Goal: Check status: Check status

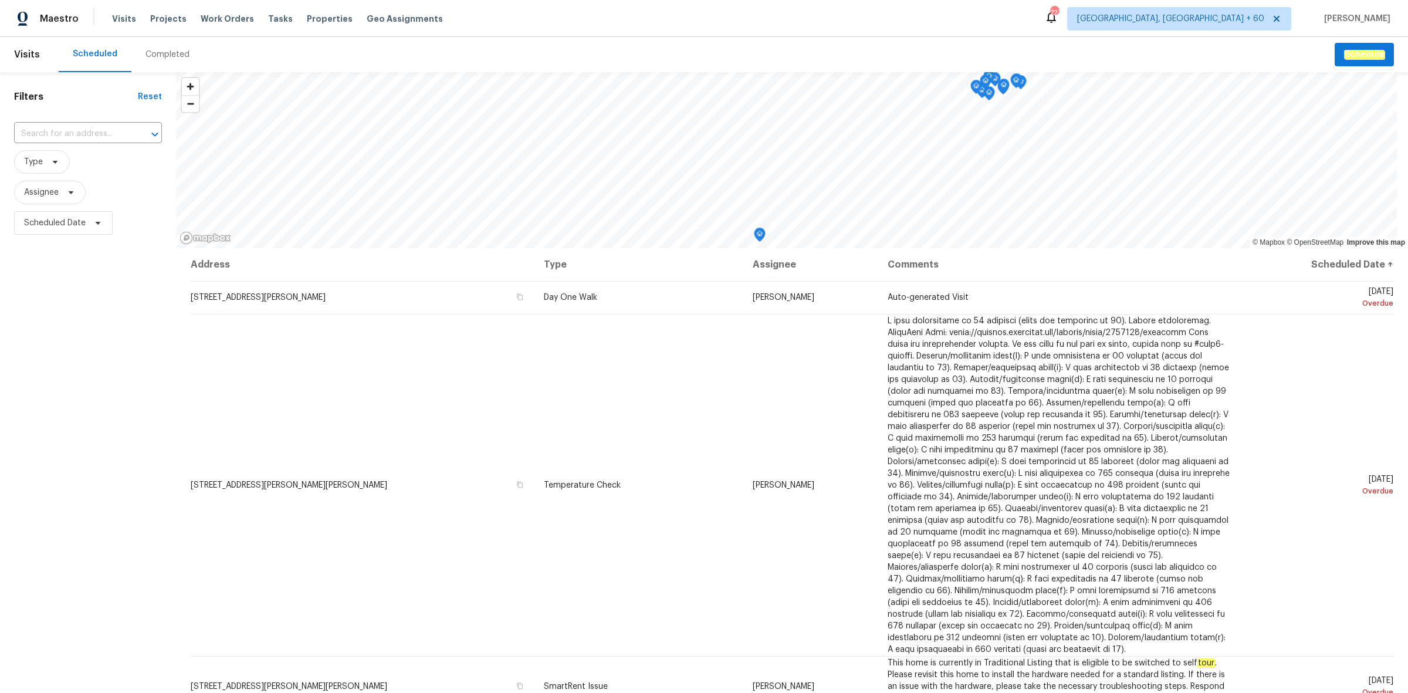
click at [162, 60] on div "Completed" at bounding box center [167, 54] width 72 height 35
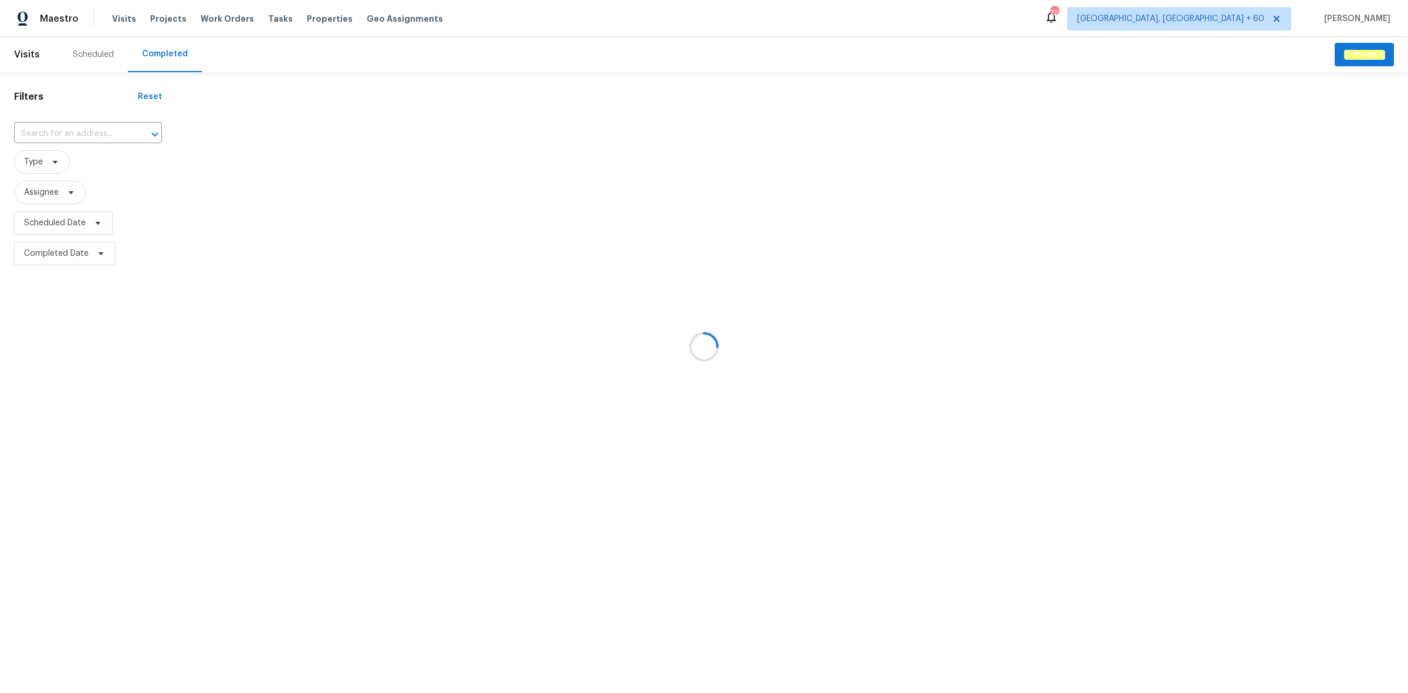
click at [76, 141] on div at bounding box center [704, 346] width 1408 height 693
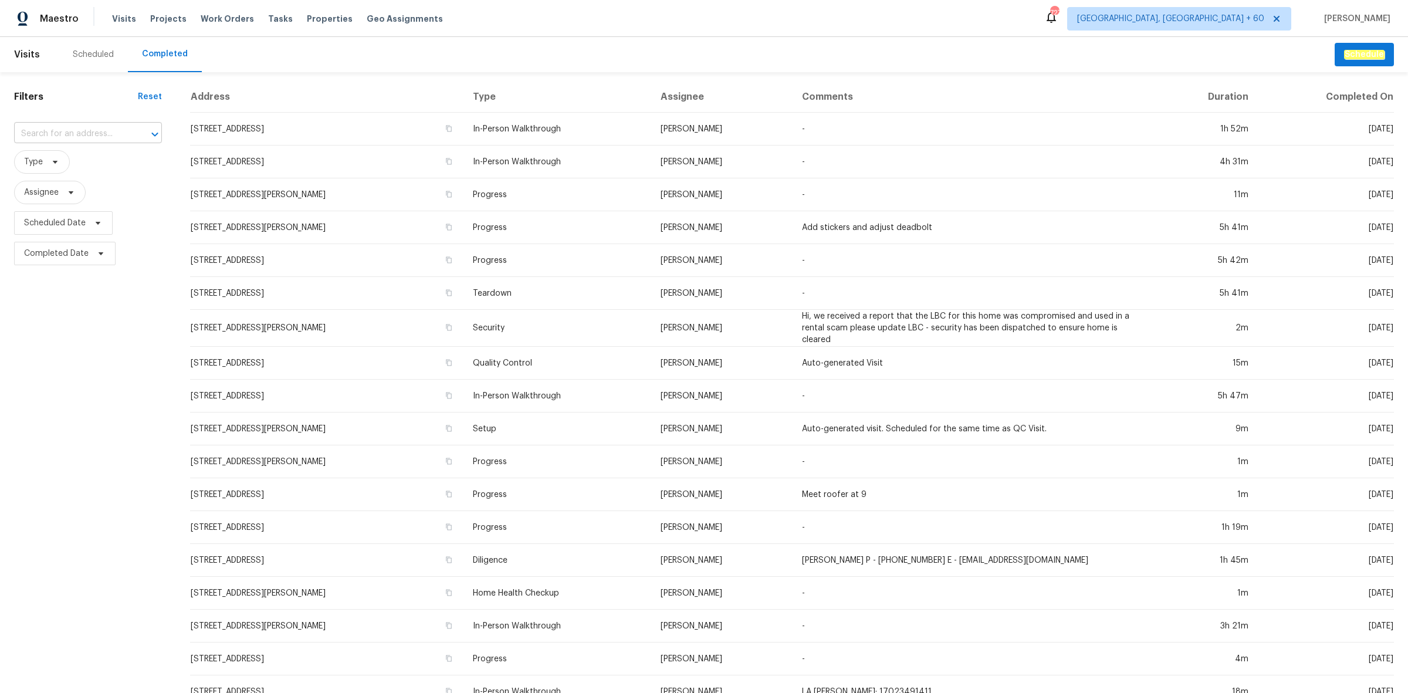
click at [75, 135] on input "text" at bounding box center [71, 134] width 115 height 18
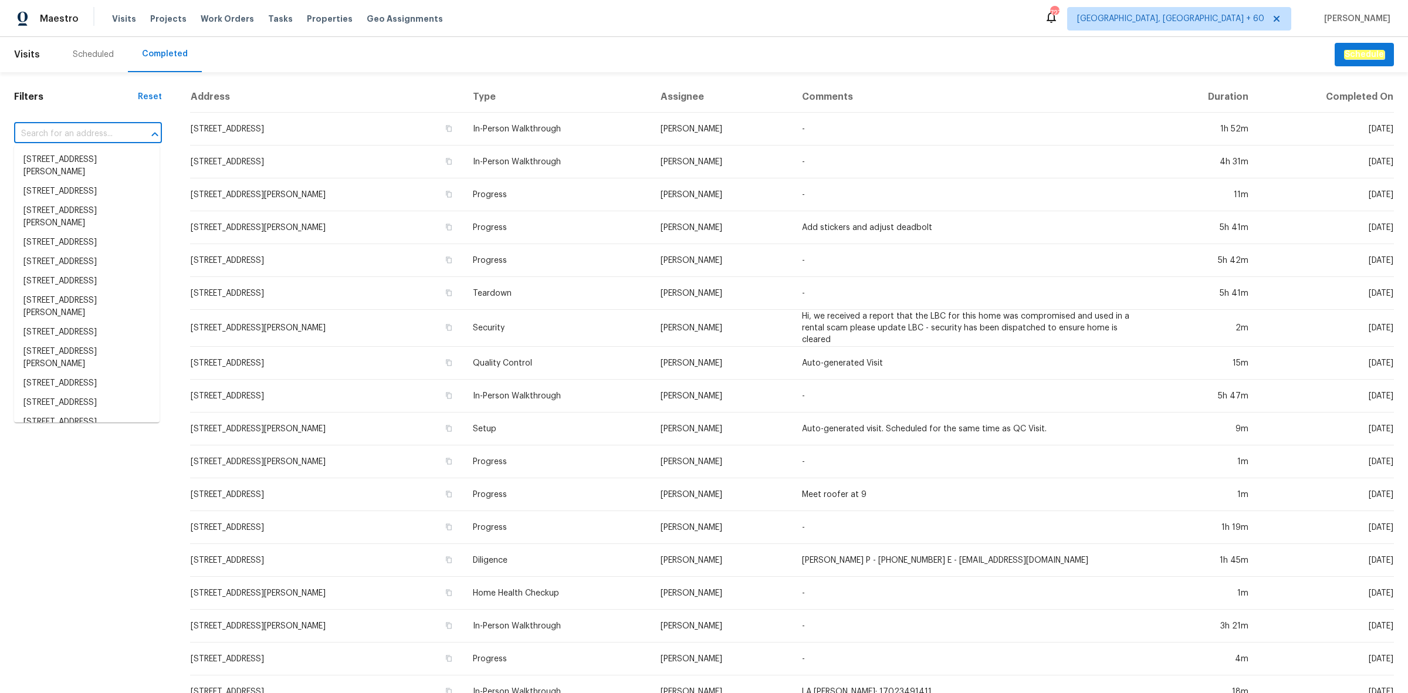
paste input "[STREET_ADDRESS]"
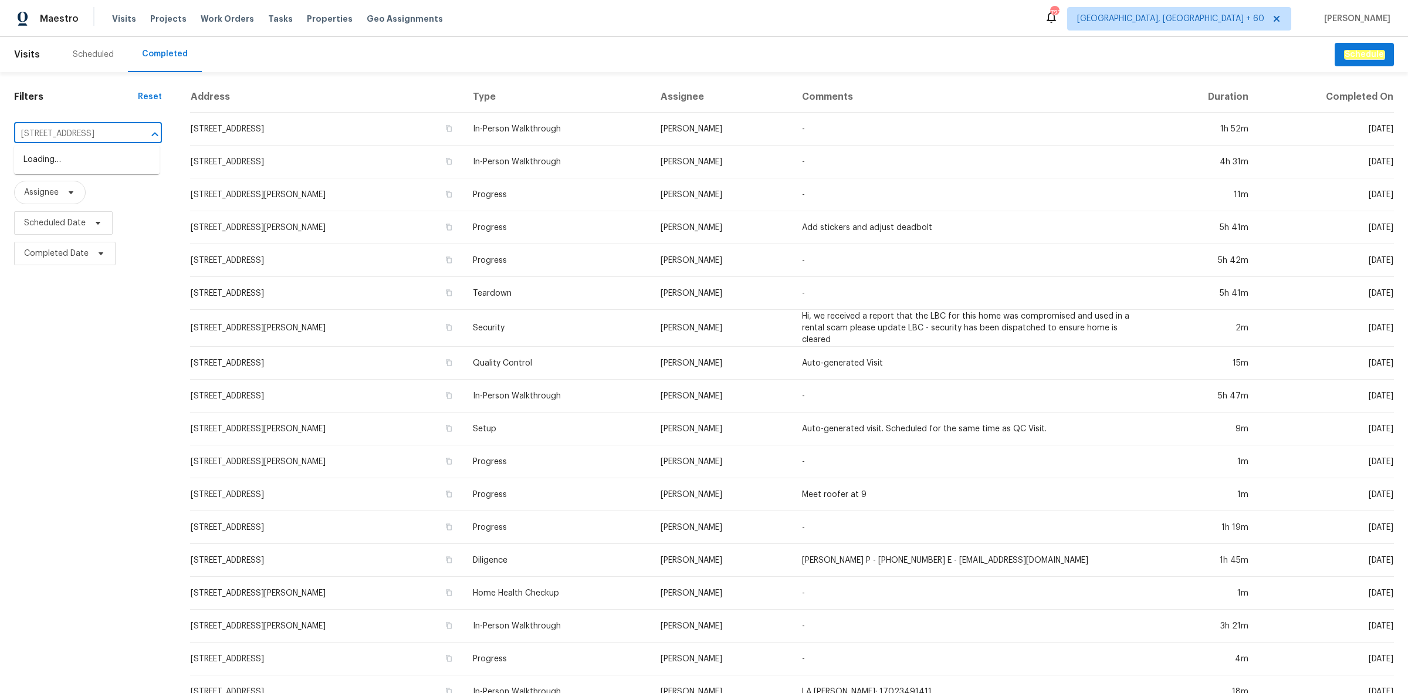
scroll to position [0, 48]
type input "[STREET_ADDRESS]"
click at [69, 165] on li "[STREET_ADDRESS]" at bounding box center [86, 159] width 145 height 19
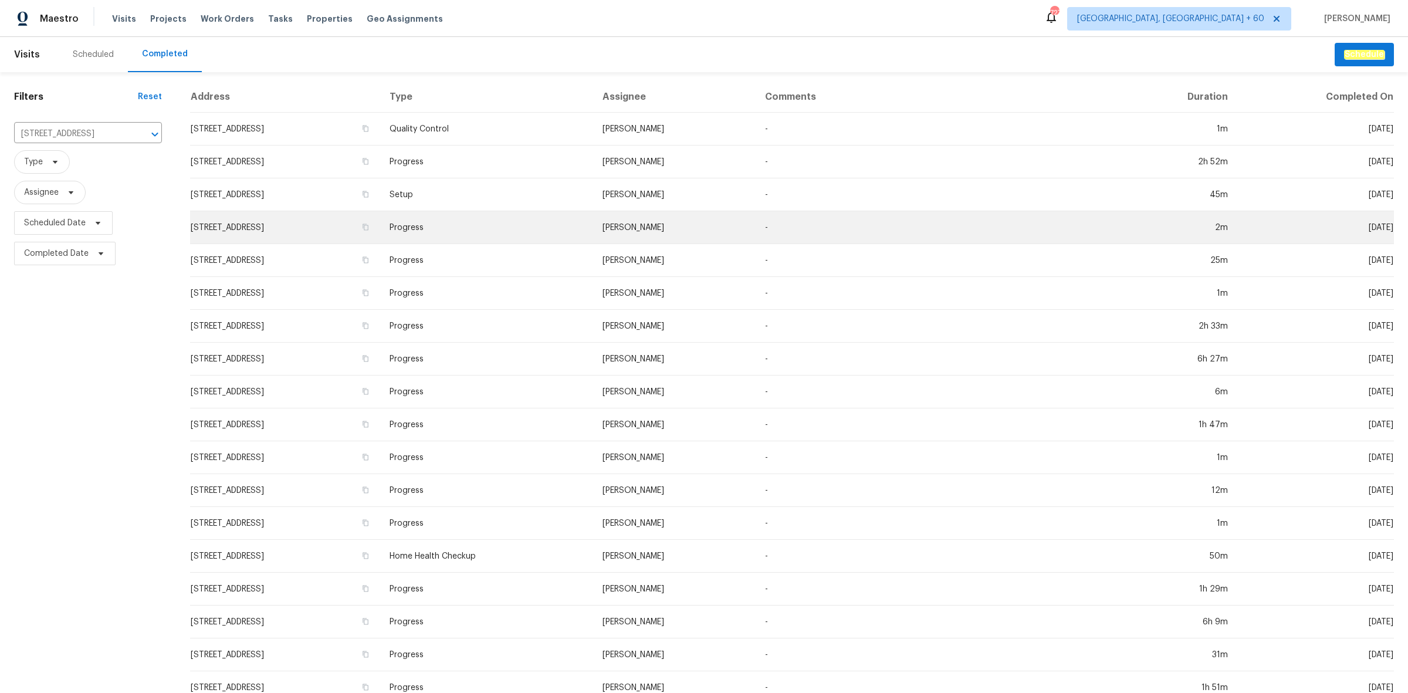
click at [378, 222] on td "[STREET_ADDRESS]" at bounding box center [285, 227] width 190 height 33
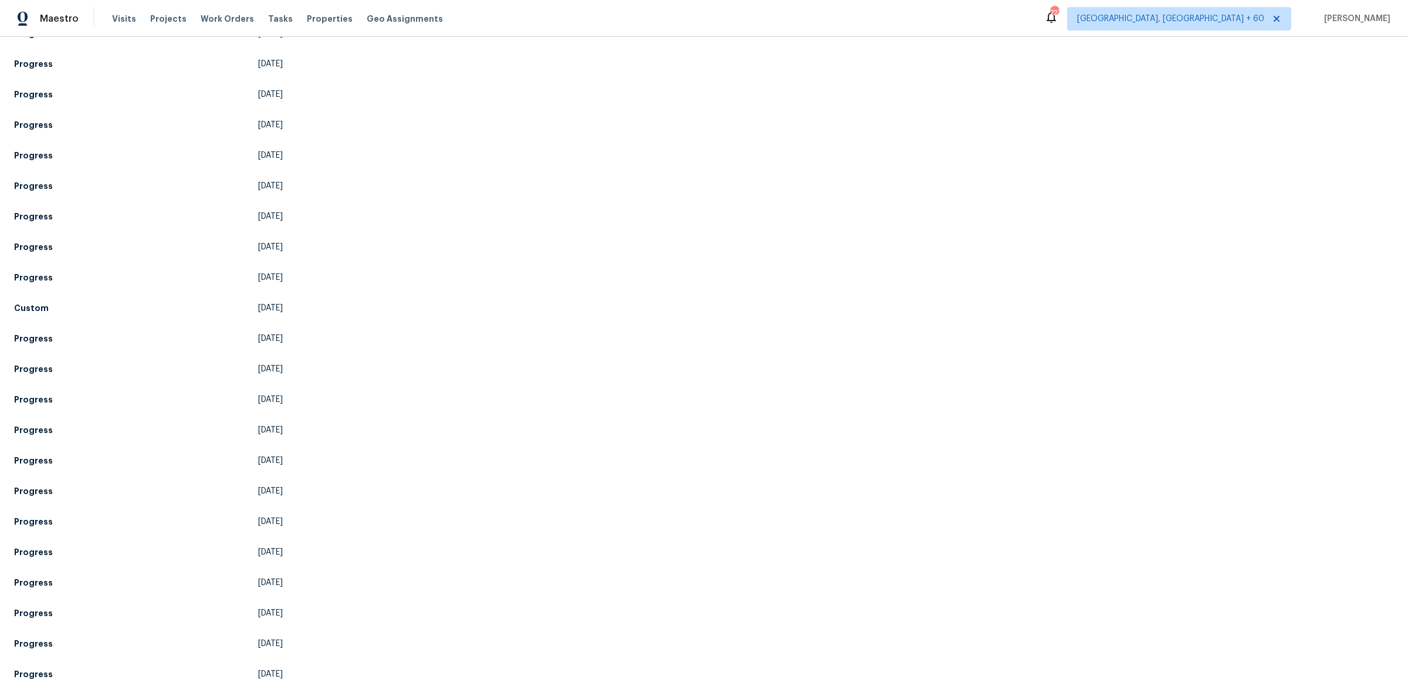
scroll to position [1461, 0]
click at [113, 608] on link "Day One Walk [DATE]" at bounding box center [148, 611] width 269 height 21
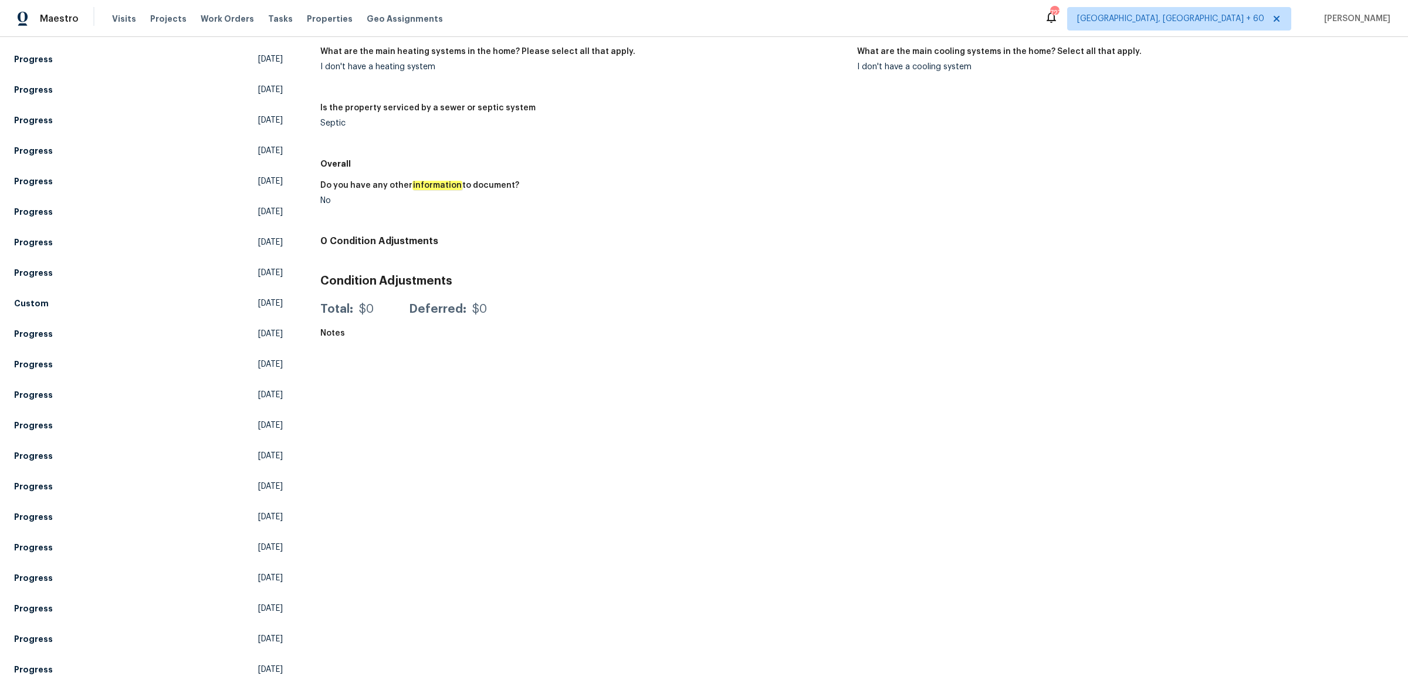
scroll to position [1461, 0]
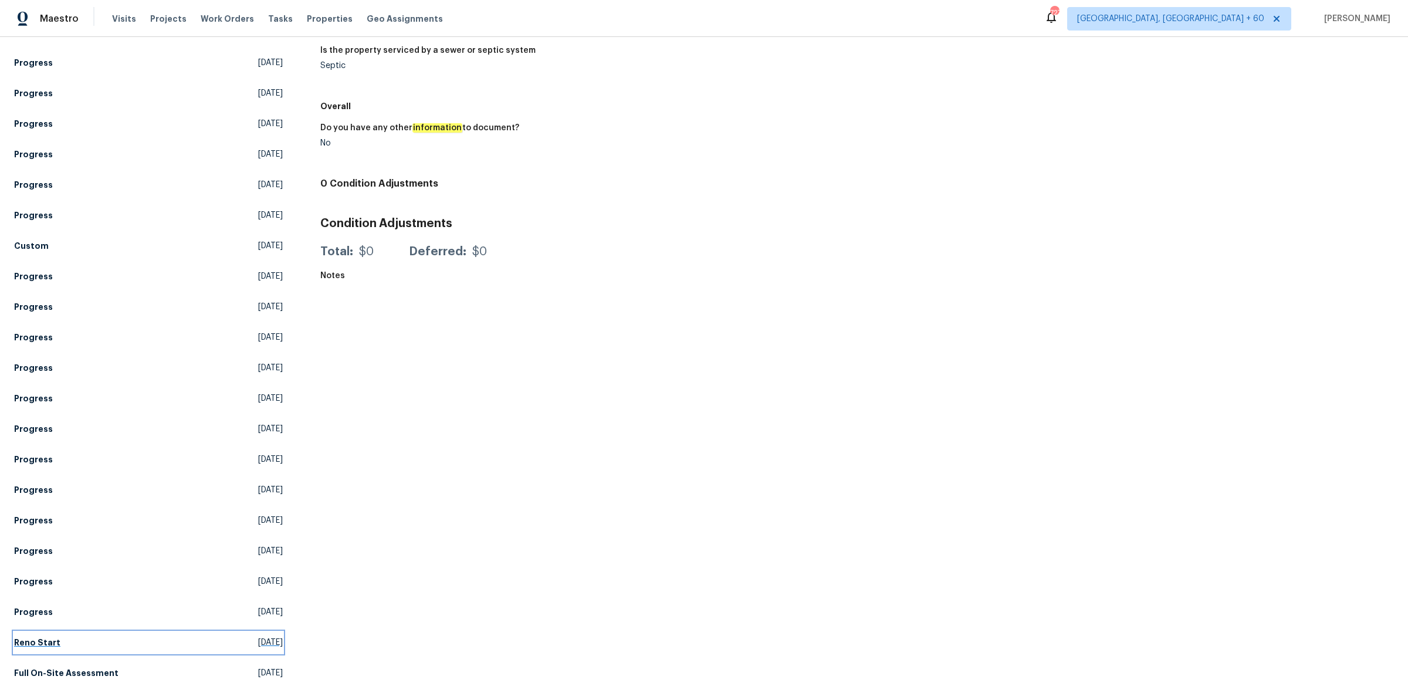
click at [165, 632] on link "Reno Start [DATE]" at bounding box center [148, 642] width 269 height 21
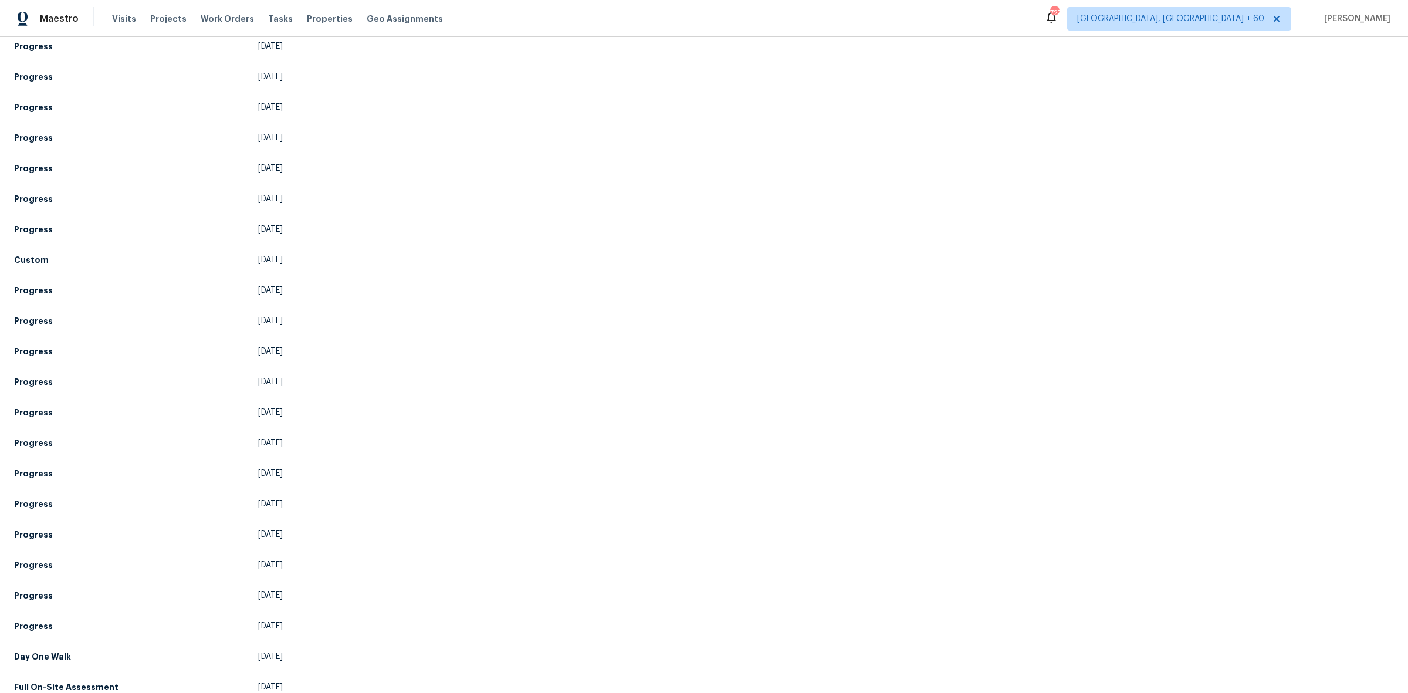
scroll to position [1461, 0]
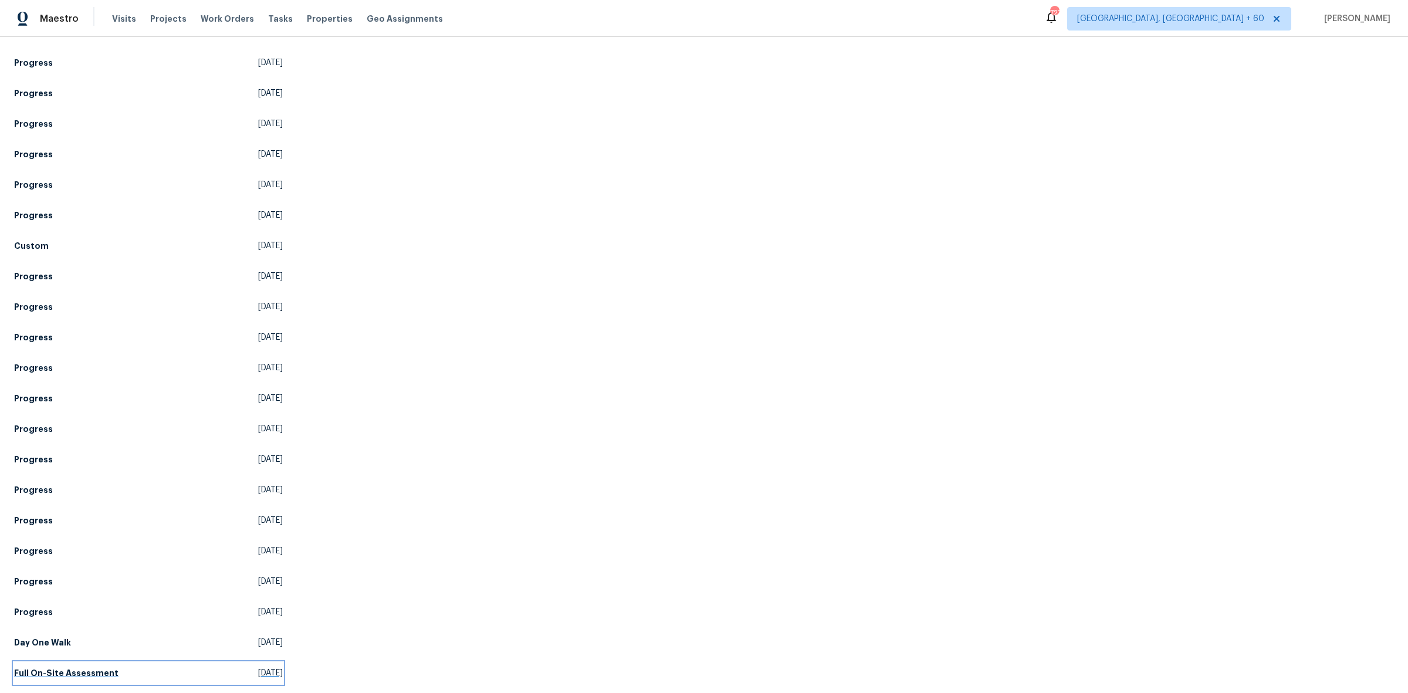
click at [134, 662] on link "Full On-Site Assessment [DATE]" at bounding box center [148, 672] width 269 height 21
